Goal: Find contact information: Find contact information

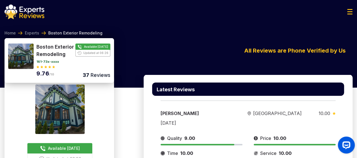
click at [349, 13] on img at bounding box center [349, 11] width 5 height 5
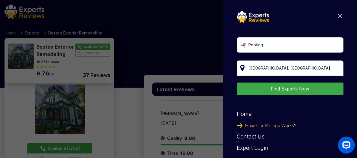
click at [338, 14] on img at bounding box center [340, 16] width 4 height 4
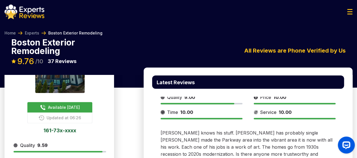
scroll to position [45, 0]
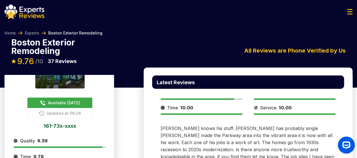
click at [71, 102] on span "Available [DATE]" at bounding box center [64, 103] width 32 height 6
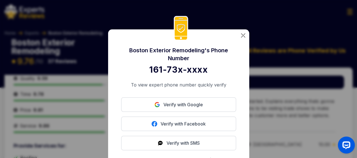
scroll to position [108, 0]
click at [243, 36] on img at bounding box center [243, 35] width 4 height 4
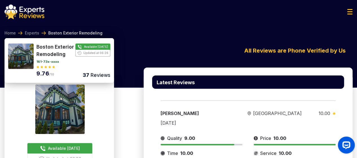
scroll to position [36, 0]
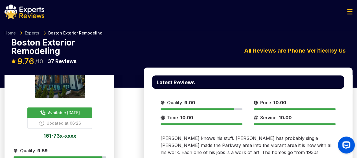
click at [40, 115] on button "Available [DATE]" at bounding box center [59, 112] width 65 height 10
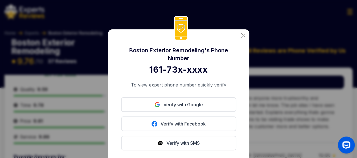
scroll to position [97, 0]
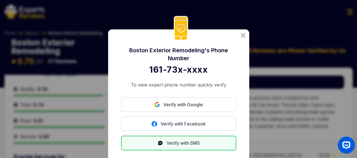
click at [167, 143] on button "Verify with SMS" at bounding box center [178, 142] width 115 height 15
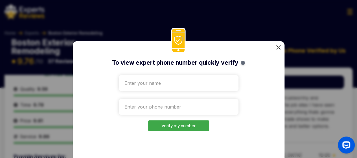
click at [280, 45] on div "To view expert phone number quickly verify i Verify my number" at bounding box center [179, 102] width 212 height 123
click at [276, 46] on img at bounding box center [278, 47] width 4 height 4
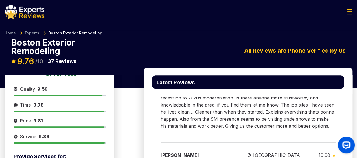
click at [229, 40] on div "Boston Exterior Remodeling Available [DATE] Updated at 06:26 161-73x-xxxx 9.76 …" at bounding box center [179, 56] width 348 height 36
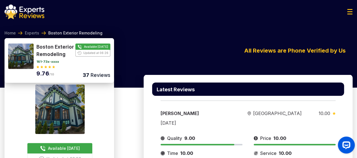
click at [64, 152] on button "Available [DATE]" at bounding box center [59, 148] width 65 height 10
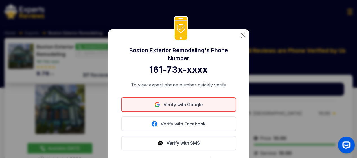
click at [188, 109] on link "Verify with Google" at bounding box center [178, 104] width 115 height 15
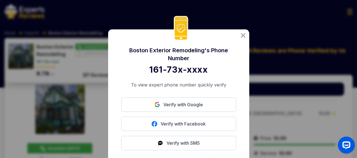
click at [243, 38] on img at bounding box center [243, 35] width 4 height 4
